Goal: Check status: Check status

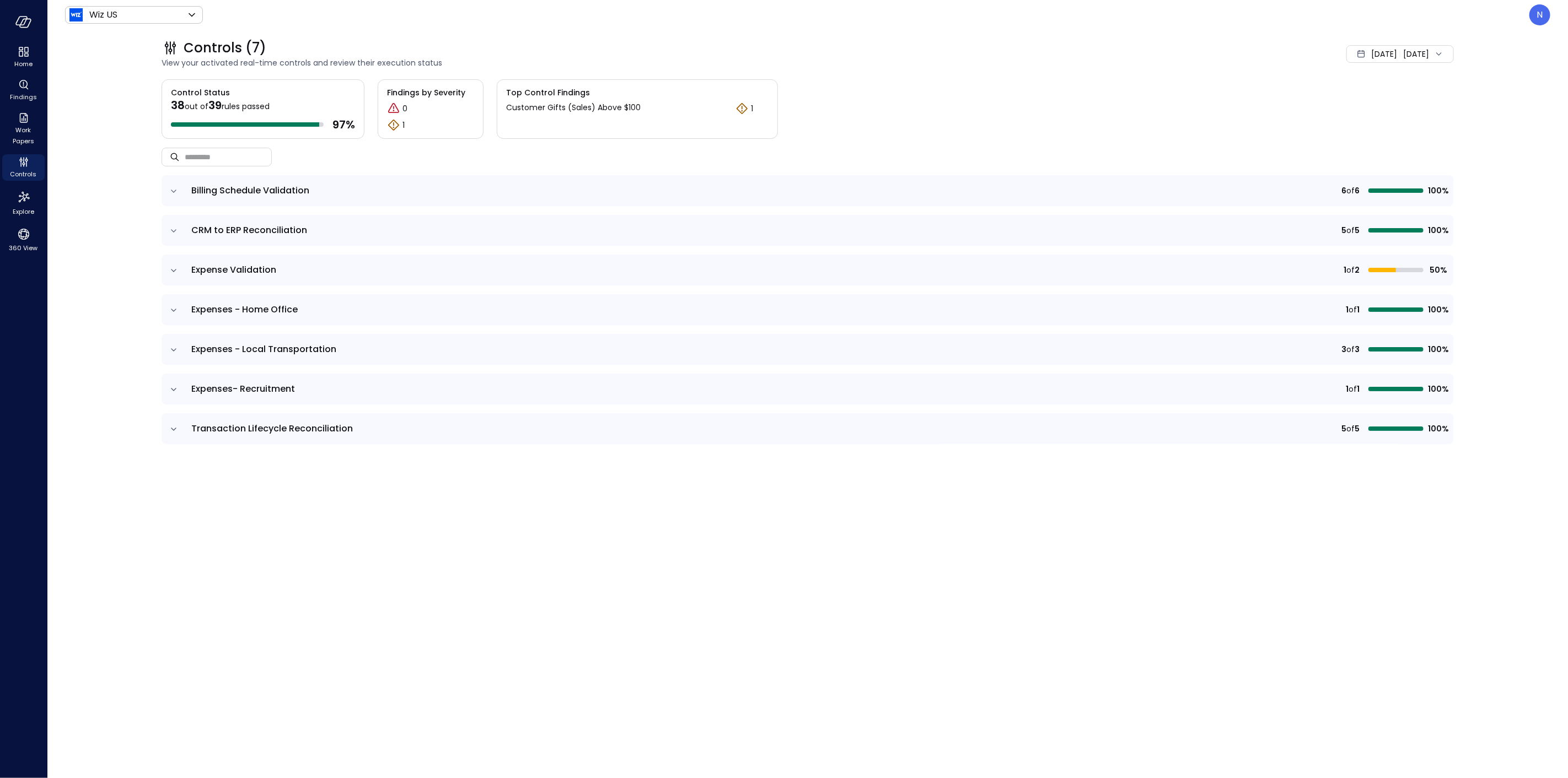
click at [1399, 56] on div "Sep 1, 2025 Sep 2, 2025" at bounding box center [1400, 54] width 107 height 17
click at [1375, 134] on icon at bounding box center [1375, 138] width 11 height 11
click at [1375, 87] on span "September" at bounding box center [1366, 91] width 54 height 17
click at [1375, 130] on div "August" at bounding box center [1371, 131] width 58 height 19
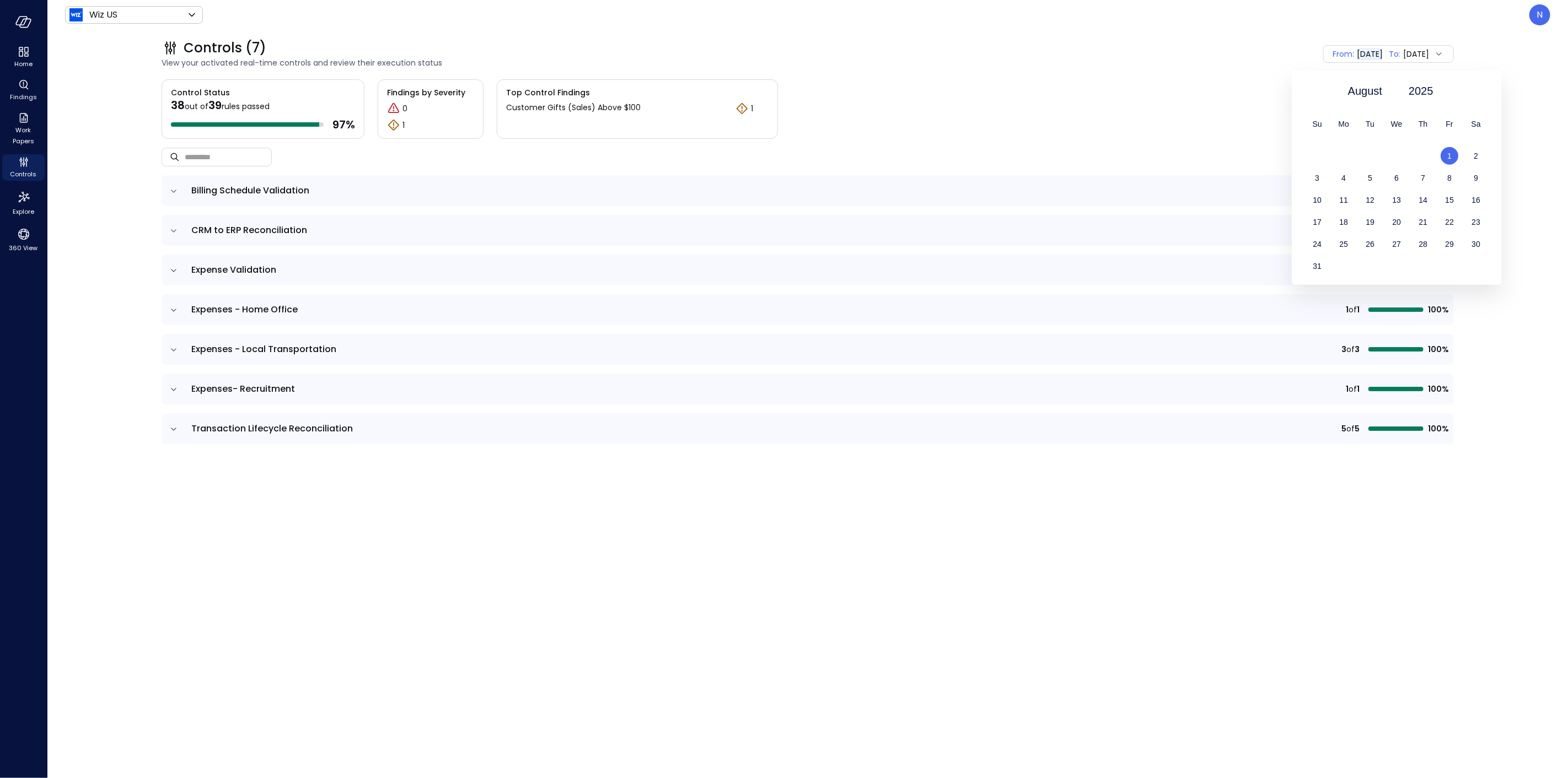
click at [1452, 153] on div "1" at bounding box center [1449, 155] width 26 height 17
click at [1292, 153] on div "2" at bounding box center [1289, 155] width 26 height 17
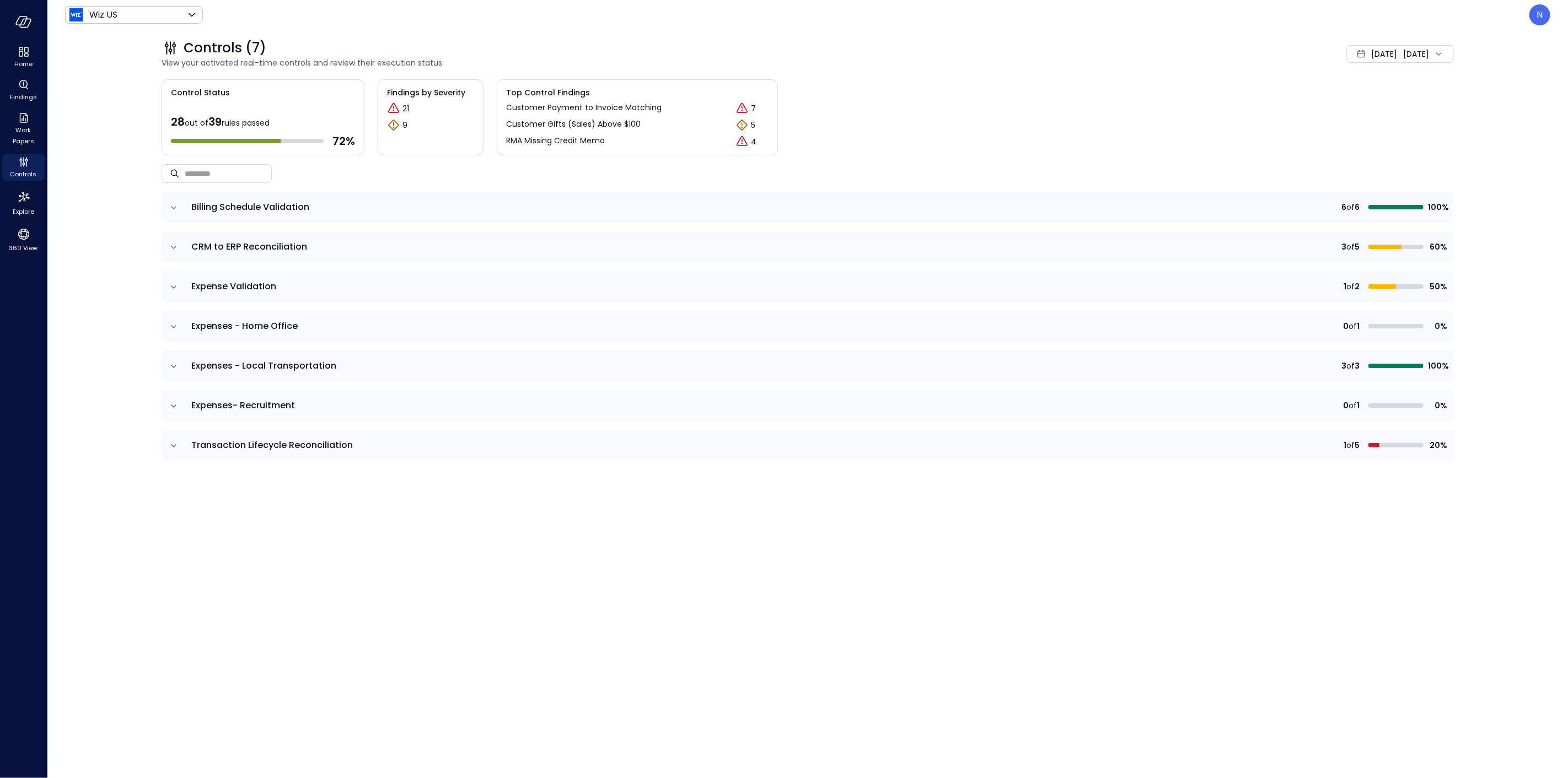
click at [210, 325] on span "Expenses - Home Office" at bounding box center [244, 326] width 106 height 13
click at [185, 328] on td "Expenses - Home Office" at bounding box center [562, 326] width 755 height 31
click at [168, 327] on icon "expand row" at bounding box center [174, 327] width 11 height 11
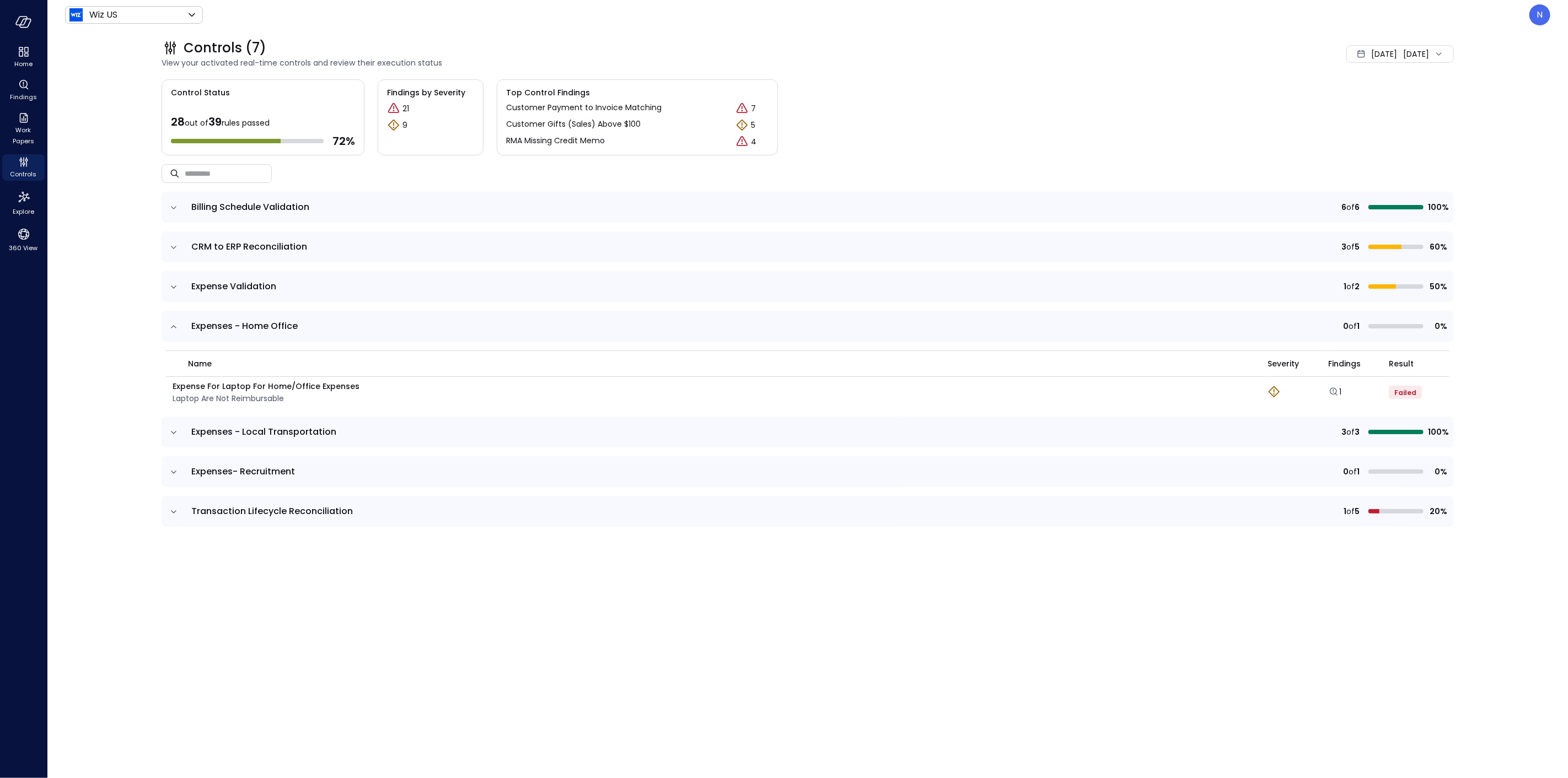
click at [175, 471] on icon "expand row" at bounding box center [173, 472] width 5 height 3
click at [177, 431] on icon "expand row" at bounding box center [174, 432] width 11 height 11
